Goal: Task Accomplishment & Management: Use online tool/utility

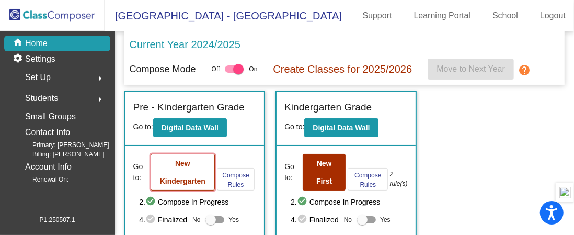
click at [201, 173] on button "New Kindergarten" at bounding box center [183, 172] width 64 height 37
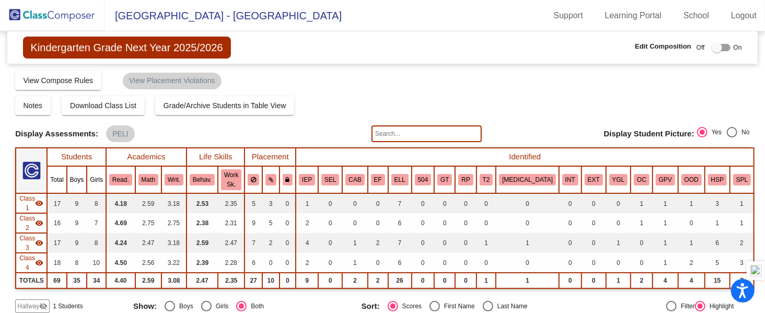
click at [573, 103] on div "Notes Download Class List Import Students Grade/Archive Students in Table View …" at bounding box center [382, 105] width 734 height 19
click at [573, 100] on div "Notes Download Class List Import Students Grade/Archive Students in Table View …" at bounding box center [382, 105] width 734 height 19
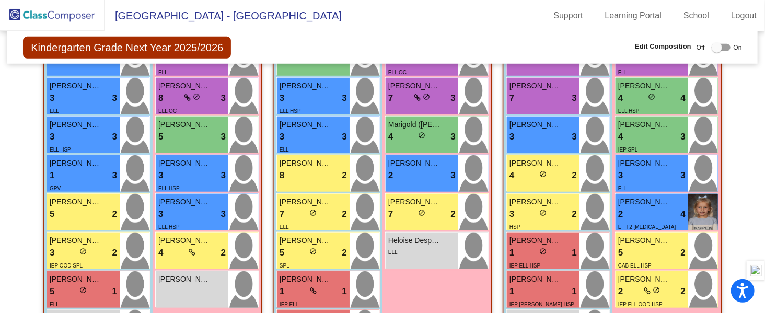
scroll to position [393, 0]
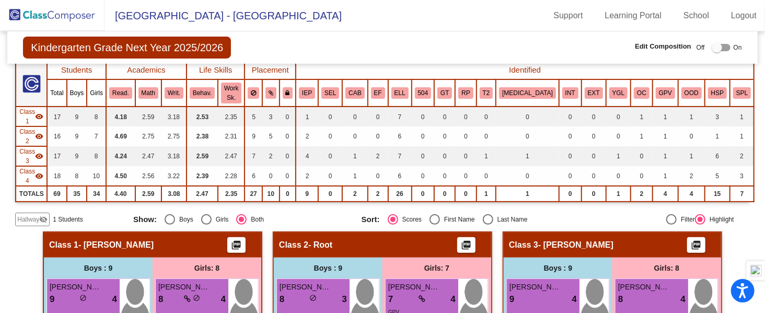
scroll to position [59, 0]
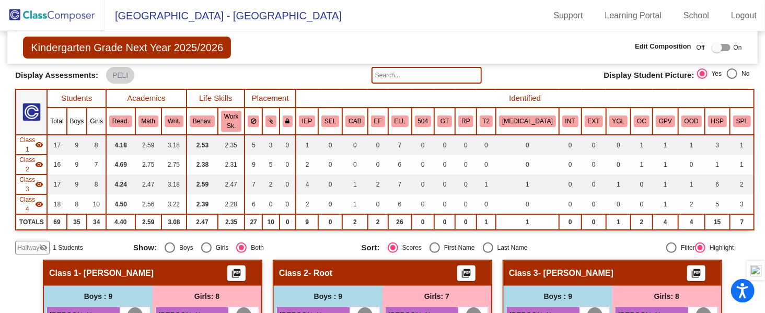
click at [573, 234] on div "Hallway visibility_off 1 Students Show: Boys Girls Both Sort: Scores First Name…" at bounding box center [382, 248] width 734 height 14
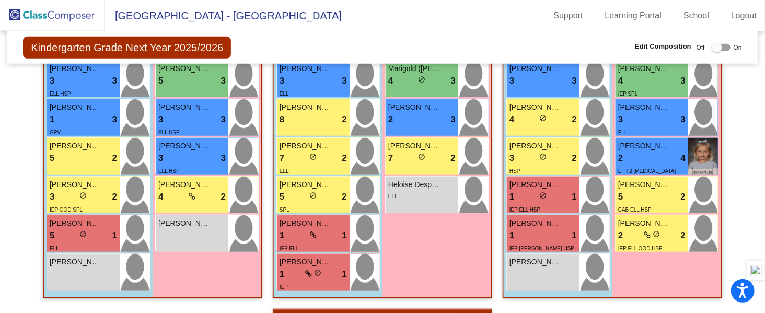
scroll to position [393, 0]
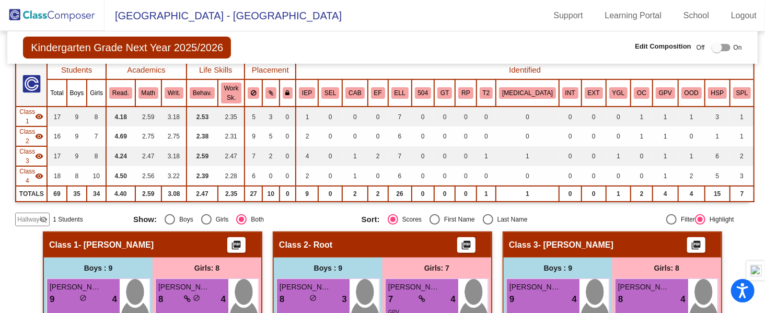
scroll to position [0, 0]
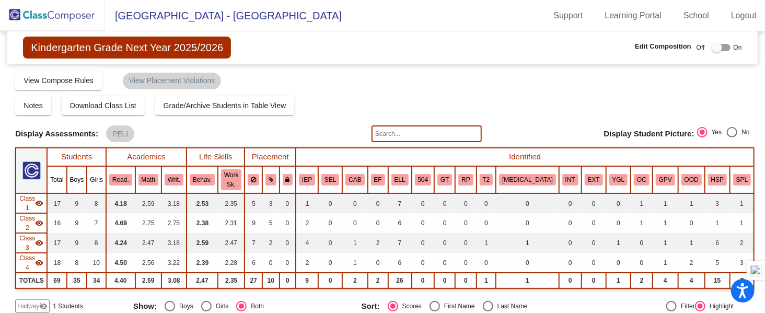
click at [427, 130] on input "text" at bounding box center [427, 133] width 110 height 17
type input "victoria"
click at [532, 98] on div "Notes Download Class List Import Students Grade/Archive Students in Table View …" at bounding box center [382, 105] width 734 height 19
click at [569, 88] on div "Compose Start Over Submit Classes Compose has been submitted Check for Incomple…" at bounding box center [382, 80] width 734 height 20
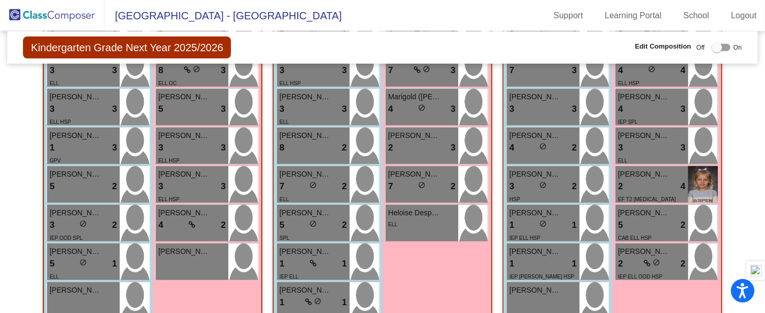
scroll to position [421, 0]
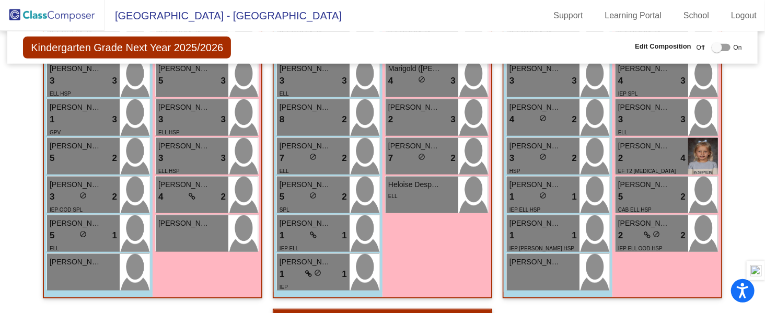
click at [15, 234] on mat-sidenav-content "Kindergarten Grade Next Year 2025/2026 Edit Composition Off On Incoming Digital…" at bounding box center [382, 172] width 765 height 282
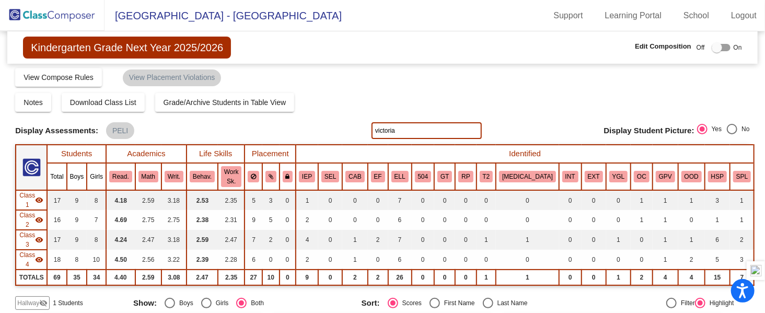
scroll to position [0, 0]
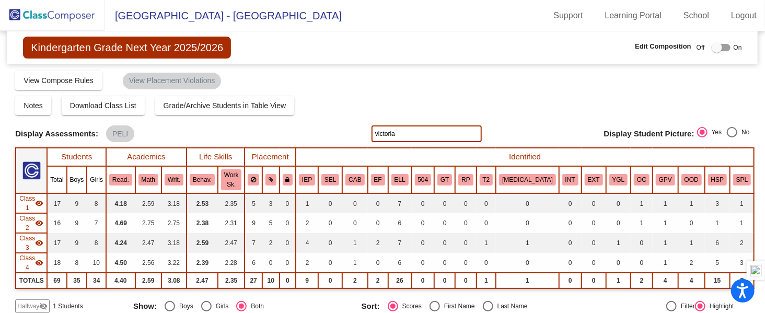
click at [28, 14] on img at bounding box center [52, 15] width 105 height 31
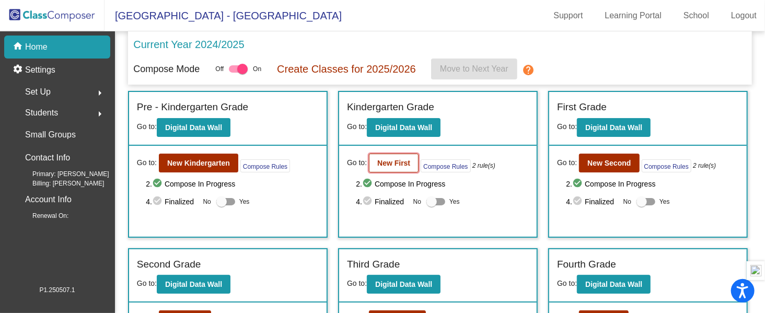
click at [401, 164] on b "New First" at bounding box center [393, 163] width 33 height 8
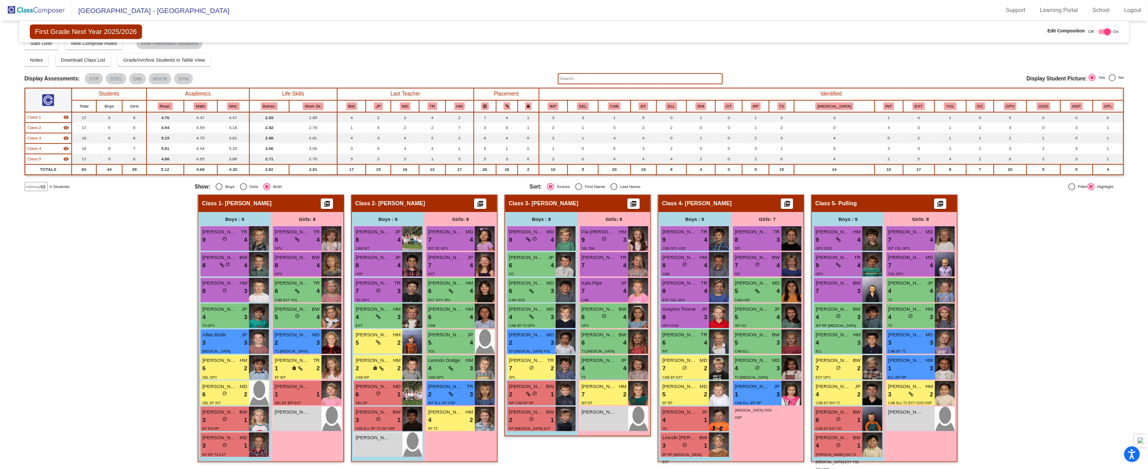
scroll to position [29, 0]
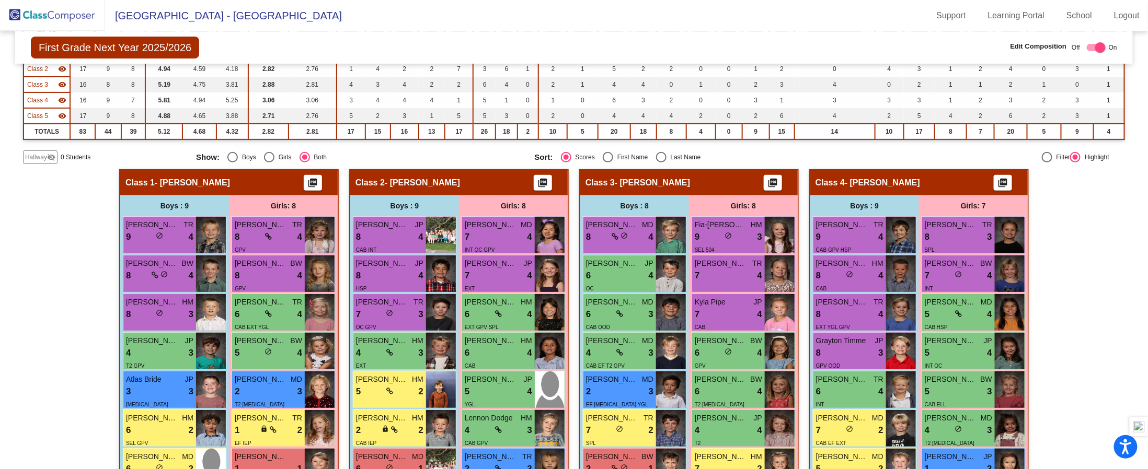
scroll to position [0, 0]
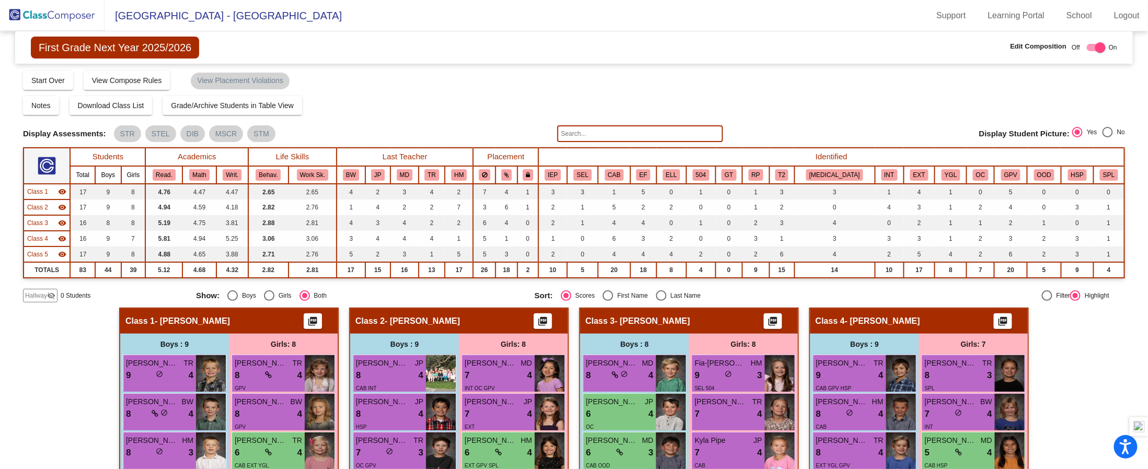
drag, startPoint x: 429, startPoint y: 87, endPoint x: 370, endPoint y: 31, distance: 81.7
click at [370, 31] on app-root "[GEOGRAPHIC_DATA] - Ashley Support Learning Portal School Logout home Home sett…" at bounding box center [574, 234] width 1148 height 469
